Goal: Task Accomplishment & Management: Use online tool/utility

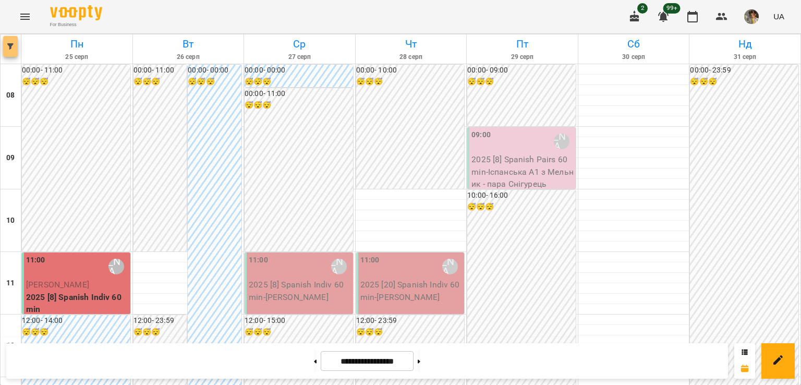
click at [13, 40] on button "button" at bounding box center [10, 46] width 15 height 21
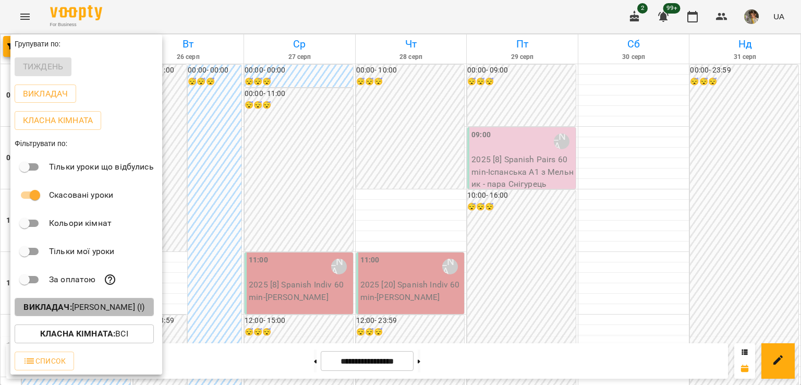
click at [64, 301] on button "Викладач : [PERSON_NAME] (і)" at bounding box center [84, 307] width 139 height 19
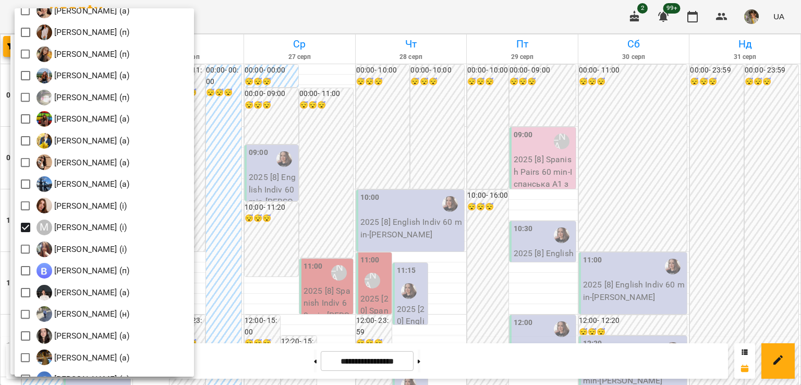
scroll to position [1062, 0]
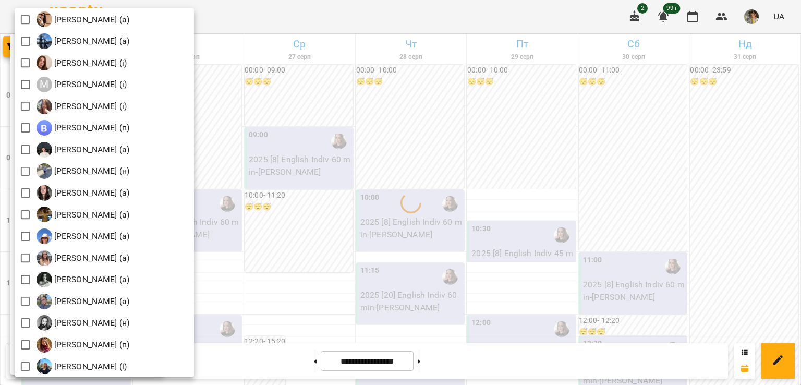
click at [369, 213] on div at bounding box center [400, 192] width 801 height 385
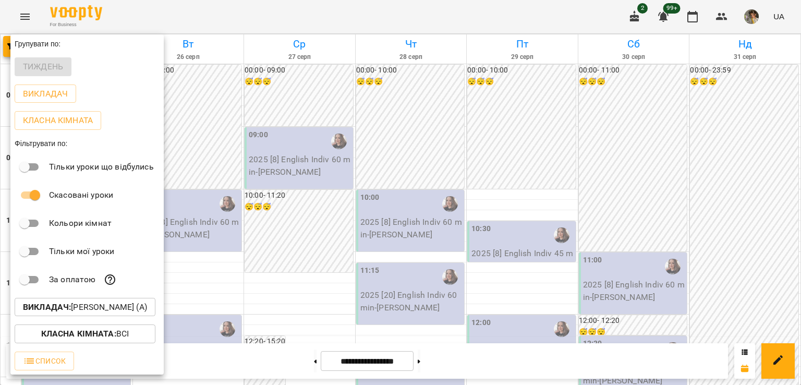
click at [369, 213] on div at bounding box center [400, 192] width 801 height 385
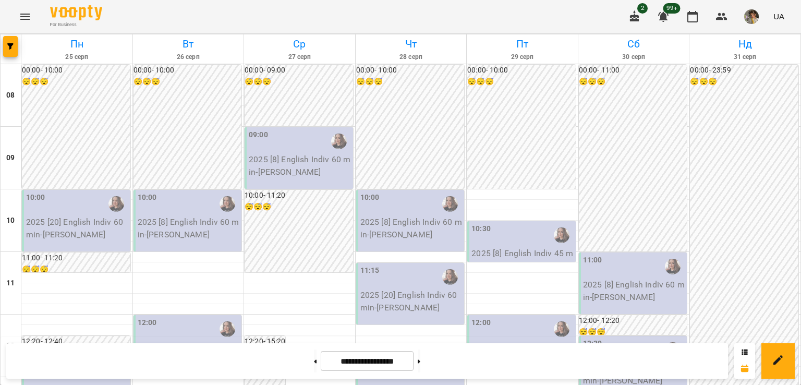
scroll to position [0, 0]
click at [4, 45] on span "button" at bounding box center [10, 46] width 15 height 6
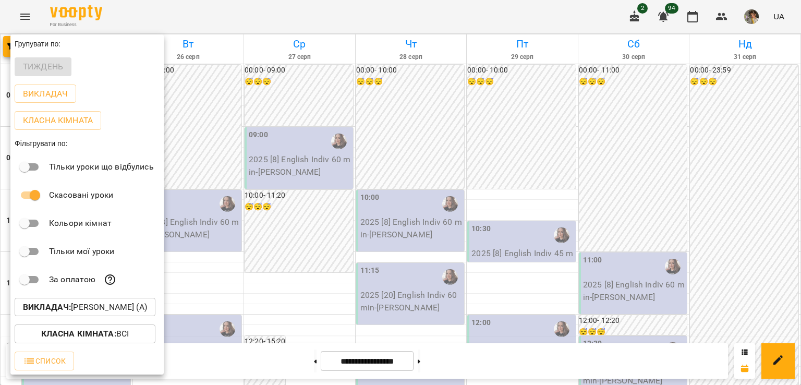
click at [95, 309] on p "Викладач : [PERSON_NAME] (а)" at bounding box center [85, 307] width 124 height 13
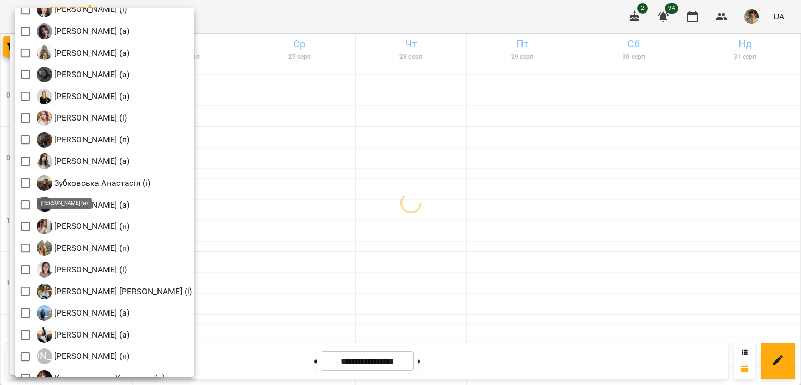
scroll to position [532, 0]
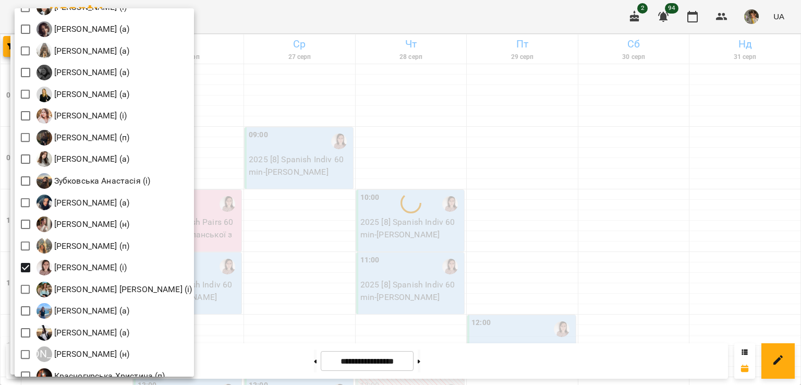
click at [330, 307] on div at bounding box center [400, 192] width 801 height 385
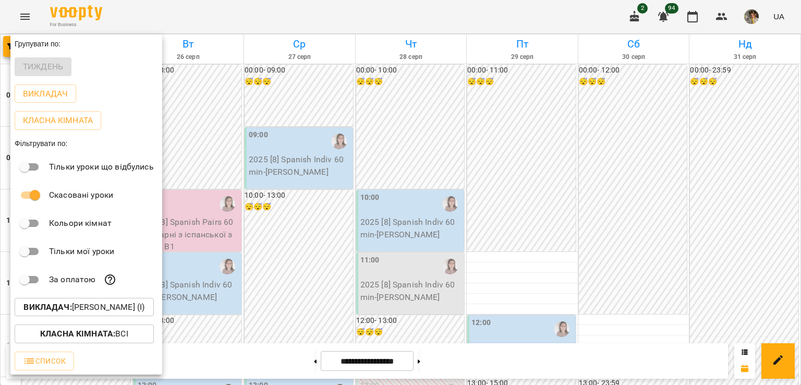
click at [330, 307] on div at bounding box center [400, 192] width 801 height 385
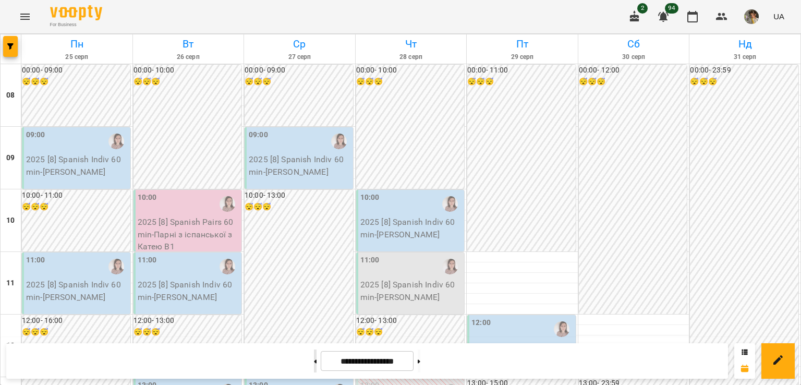
click at [314, 362] on icon at bounding box center [315, 361] width 3 height 4
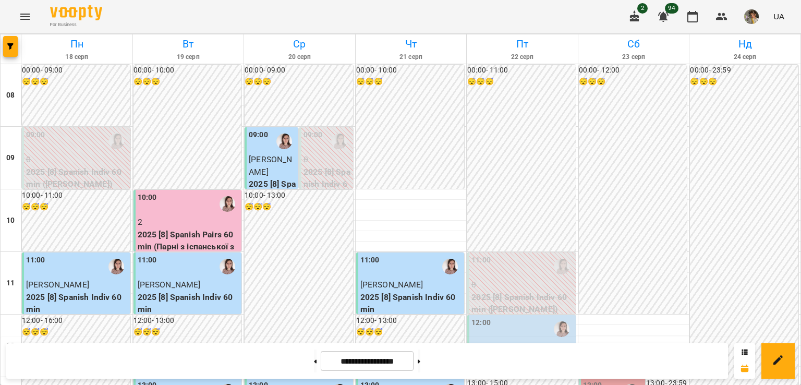
scroll to position [0, 0]
click at [420, 365] on button at bounding box center [419, 360] width 3 height 23
type input "**********"
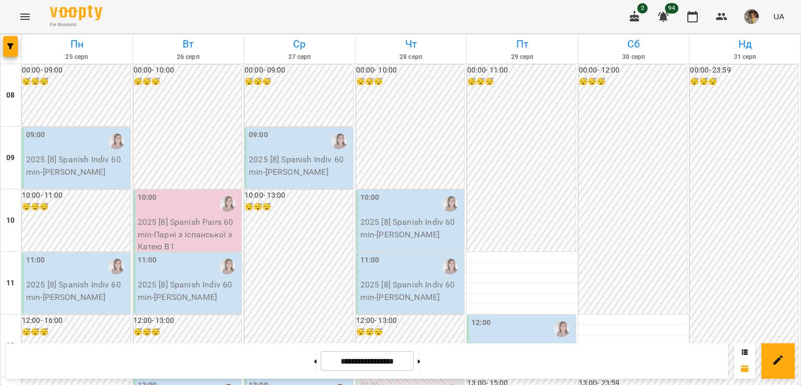
scroll to position [415, 0]
click at [314, 364] on button at bounding box center [315, 360] width 3 height 23
type input "**********"
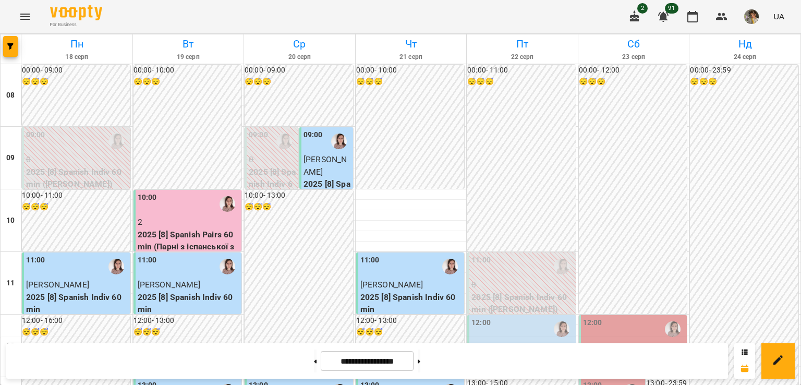
scroll to position [467, 0]
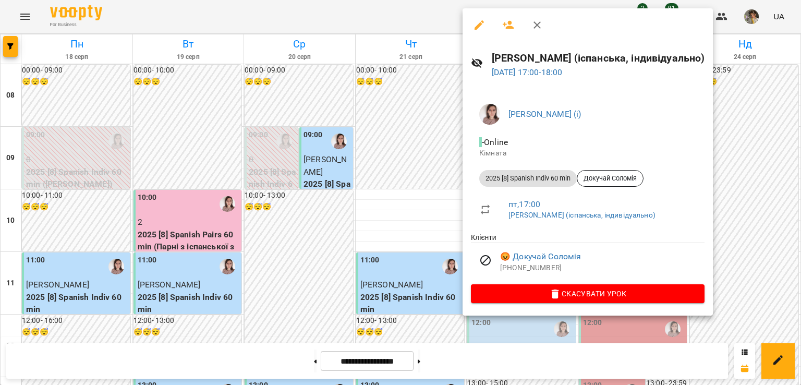
click at [448, 182] on div at bounding box center [400, 192] width 801 height 385
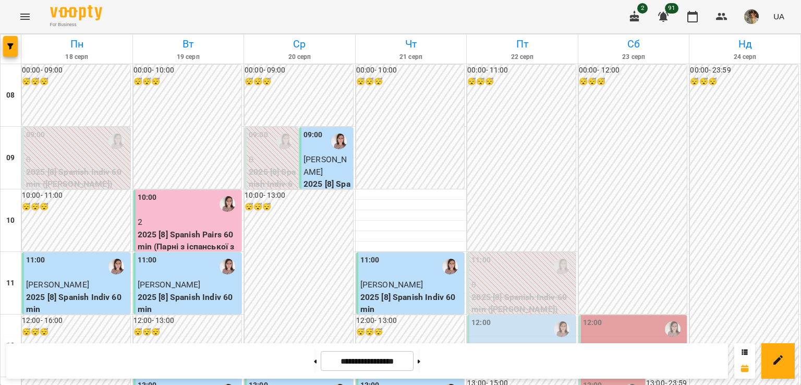
scroll to position [0, 0]
